Goal: Check status: Check status

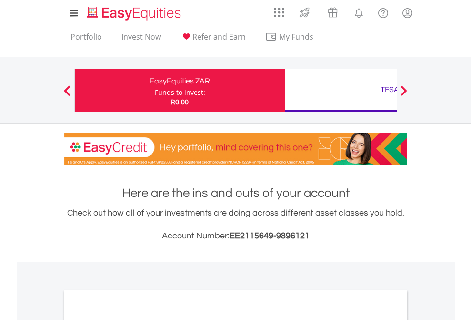
click at [155, 90] on div "Funds to invest:" at bounding box center [180, 93] width 51 height 10
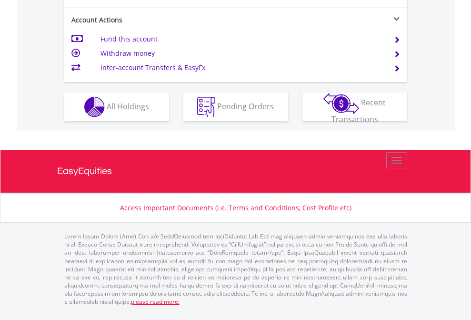
scroll to position [895, 0]
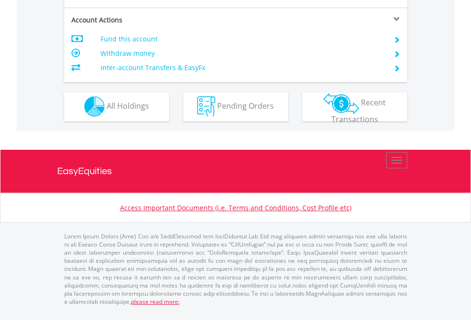
scroll to position [891, 0]
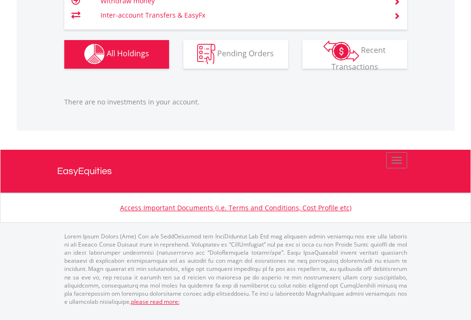
scroll to position [92, 150]
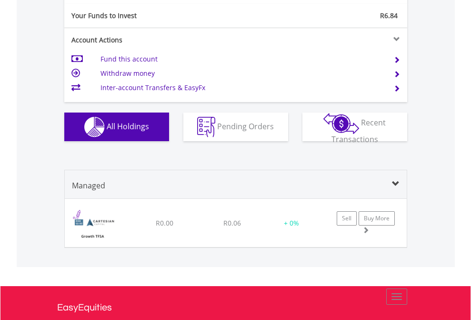
scroll to position [1044, 0]
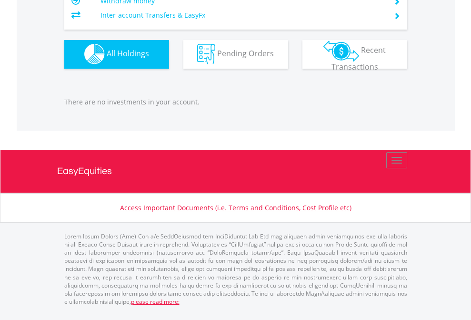
scroll to position [92, 150]
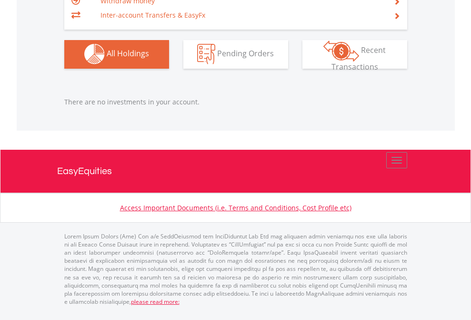
scroll to position [92, 150]
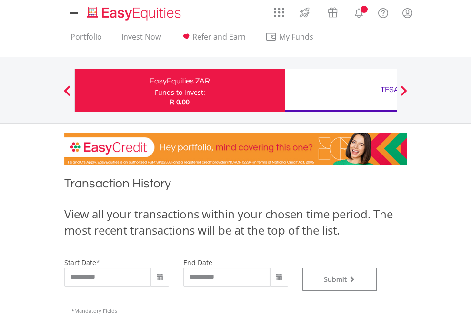
type input "**********"
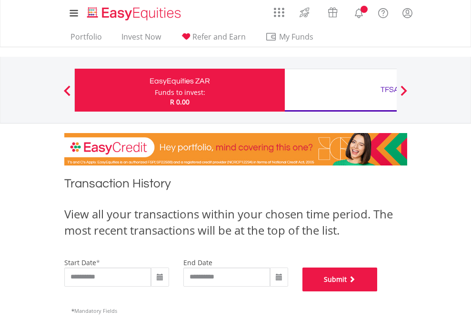
click at [378, 291] on button "Submit" at bounding box center [340, 279] width 75 height 24
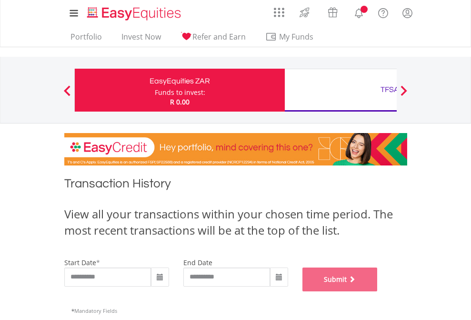
scroll to position [387, 0]
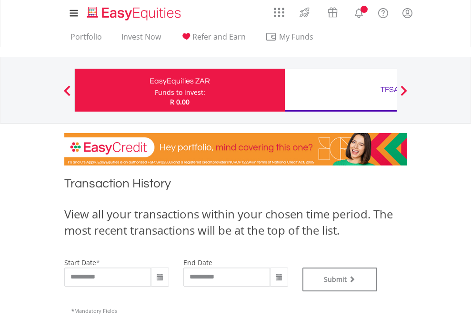
click at [341, 90] on div "TFSA" at bounding box center [390, 89] width 199 height 13
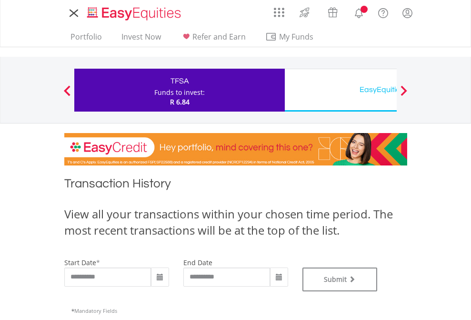
type input "**********"
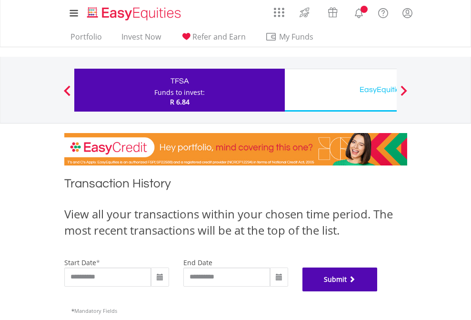
click at [378, 291] on button "Submit" at bounding box center [340, 279] width 75 height 24
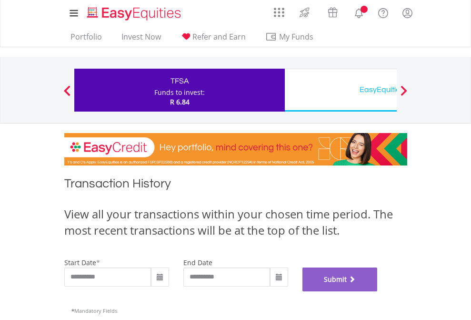
scroll to position [387, 0]
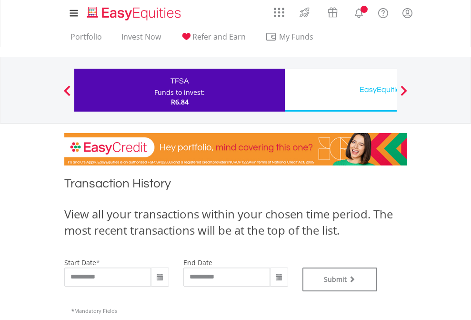
click at [341, 90] on div "EasyEquities USD" at bounding box center [390, 89] width 199 height 13
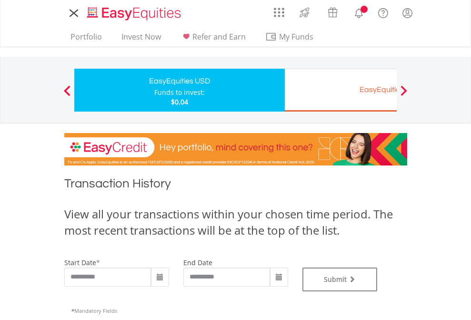
type input "**********"
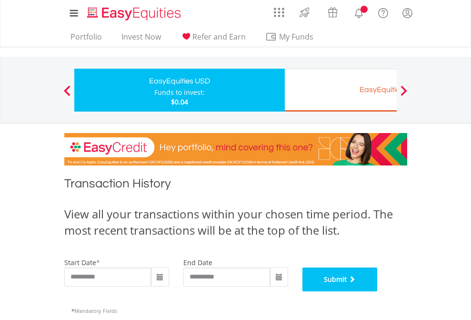
click at [378, 291] on button "Submit" at bounding box center [340, 279] width 75 height 24
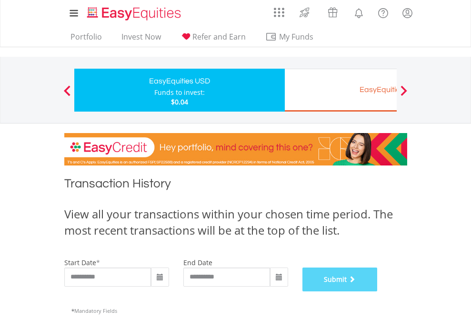
scroll to position [387, 0]
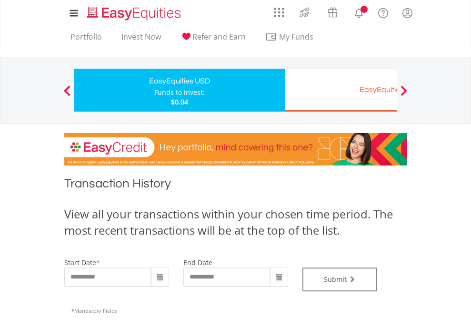
click at [341, 90] on div "EasyEquities EUR" at bounding box center [390, 89] width 199 height 13
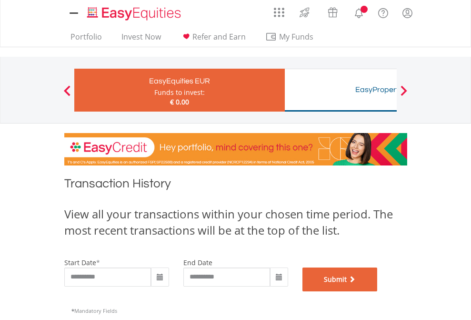
click at [378, 291] on button "Submit" at bounding box center [340, 279] width 75 height 24
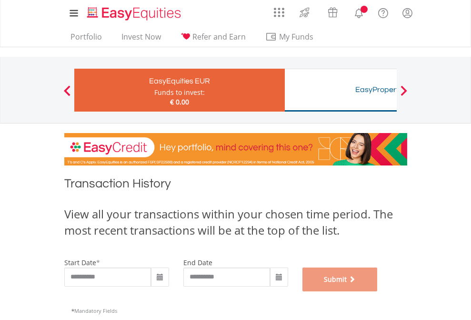
scroll to position [387, 0]
